Goal: Subscribe to service/newsletter

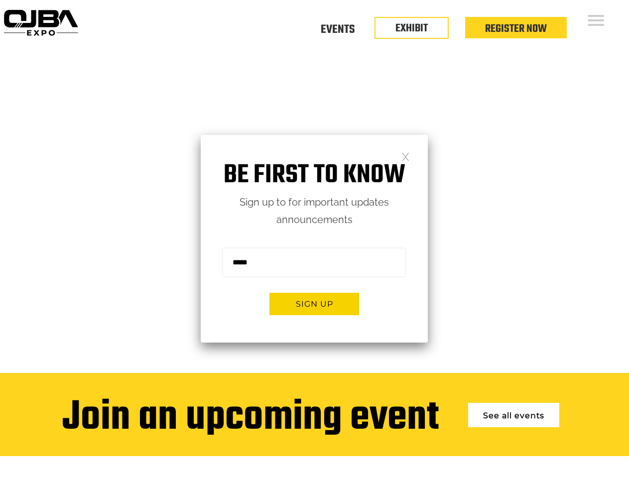
click at [314, 239] on form "Sign me up for the newsletter! ******* Sign up" at bounding box center [314, 286] width 227 height 114
click at [314, 304] on button "Sign up" at bounding box center [315, 304] width 90 height 22
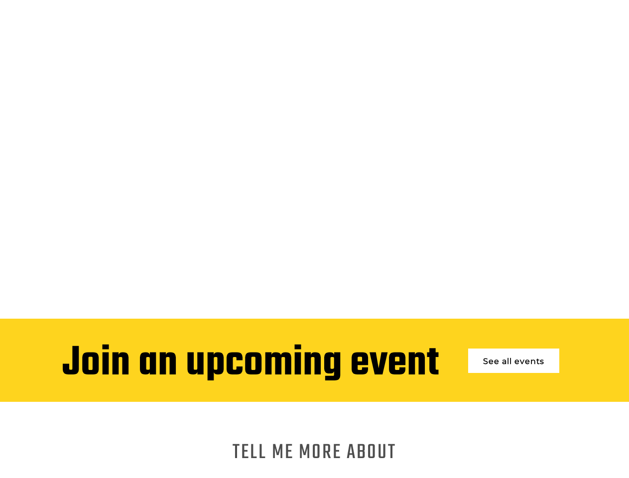
scroll to position [2189, 0]
